Goal: Information Seeking & Learning: Find specific fact

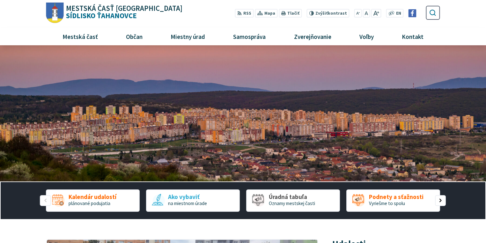
click at [435, 17] on button "Odoslať vyhľadávací formulár" at bounding box center [433, 12] width 11 height 11
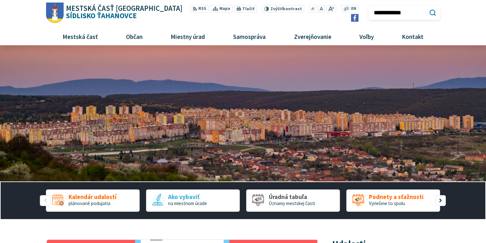
type input "**********"
click at [428, 7] on button "Odoslať vyhľadávací formulár" at bounding box center [433, 12] width 11 height 11
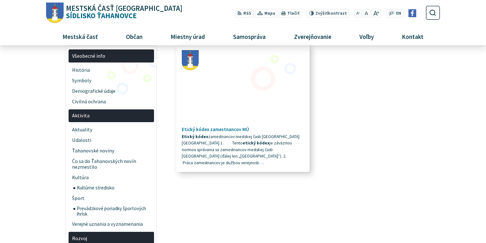
click at [225, 128] on h4 "Etický kódex zamestnancov MÚ" at bounding box center [243, 130] width 123 height 6
